Goal: Task Accomplishment & Management: Use online tool/utility

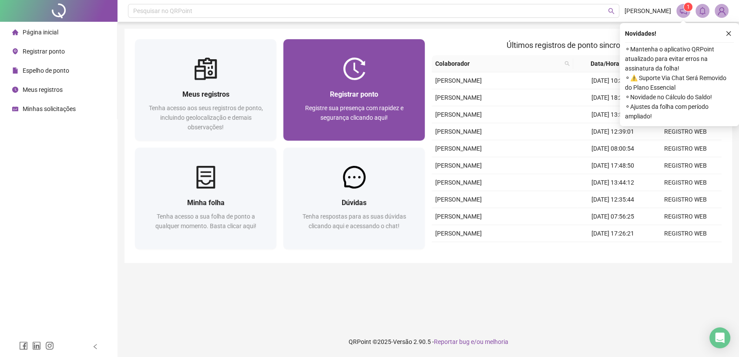
click at [315, 62] on div at bounding box center [353, 68] width 141 height 23
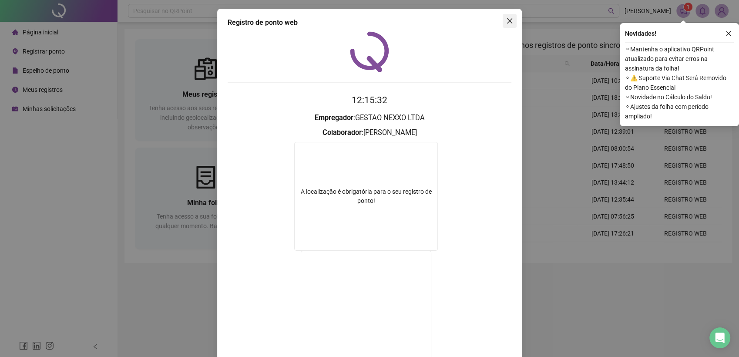
click at [511, 25] on button "Close" at bounding box center [510, 21] width 14 height 14
click at [501, 23] on div "Pesquisar no QRPoint [PERSON_NAME] 1 Meus registros Tenha acesso aos seus regis…" at bounding box center [427, 178] width 621 height 357
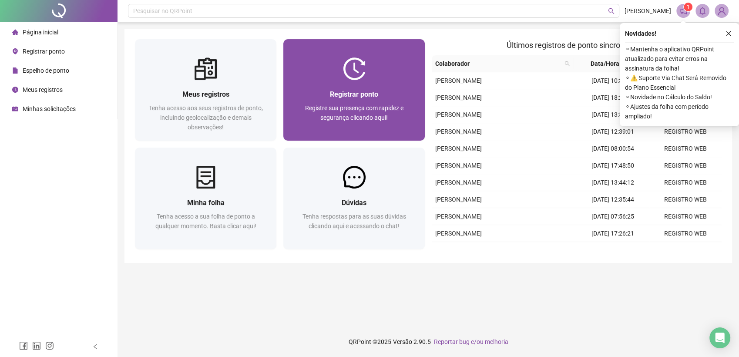
click at [370, 77] on div at bounding box center [353, 68] width 141 height 23
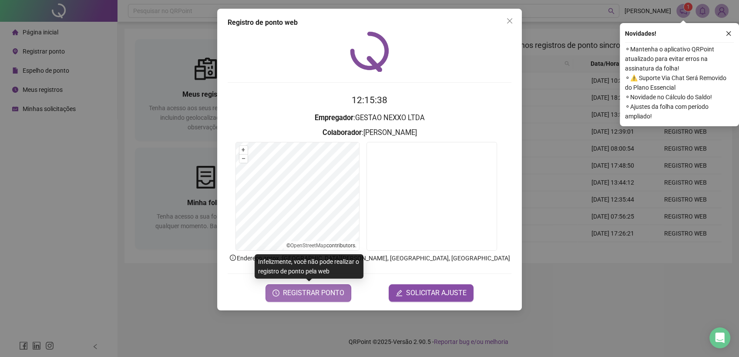
click at [319, 294] on span "REGISTRAR PONTO" at bounding box center [313, 293] width 61 height 10
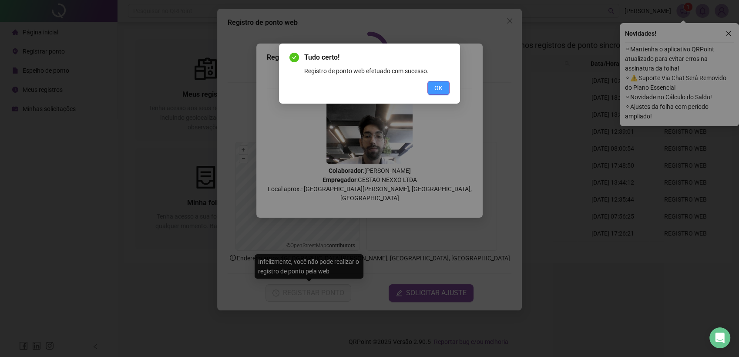
drag, startPoint x: 450, startPoint y: 85, endPoint x: 442, endPoint y: 89, distance: 8.6
click at [442, 89] on div "Tudo certo! Registro de ponto web efetuado com sucesso. OK" at bounding box center [369, 74] width 181 height 60
click at [442, 89] on span "OK" at bounding box center [438, 88] width 8 height 10
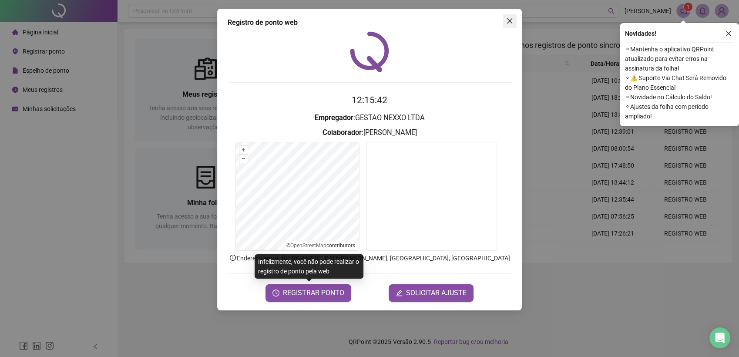
click at [509, 18] on icon "close" at bounding box center [509, 20] width 7 height 7
